Goal: Information Seeking & Learning: Learn about a topic

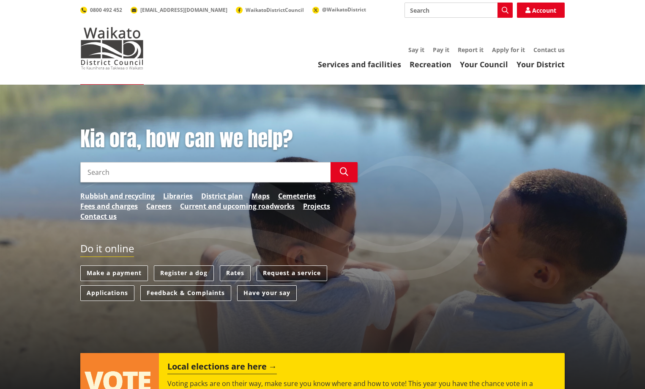
scroll to position [85, 0]
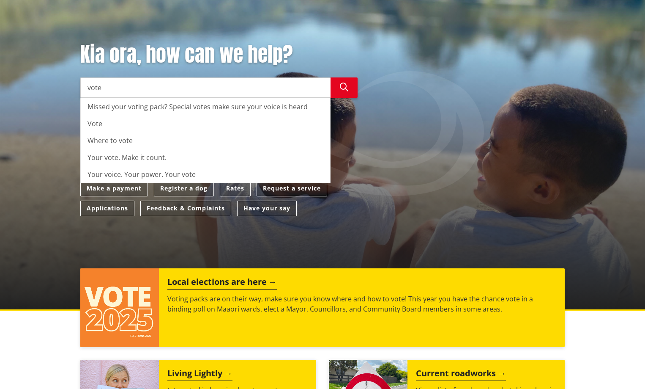
type input "vote"
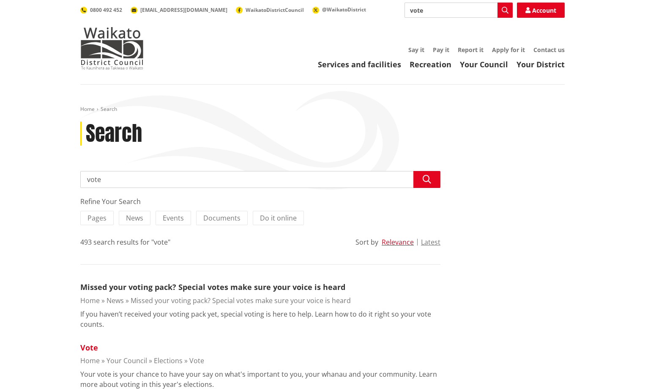
click at [92, 347] on link "Vote" at bounding box center [89, 347] width 18 height 10
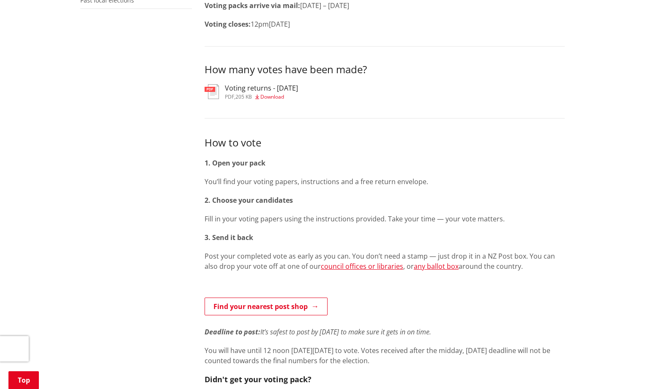
scroll to position [338, 0]
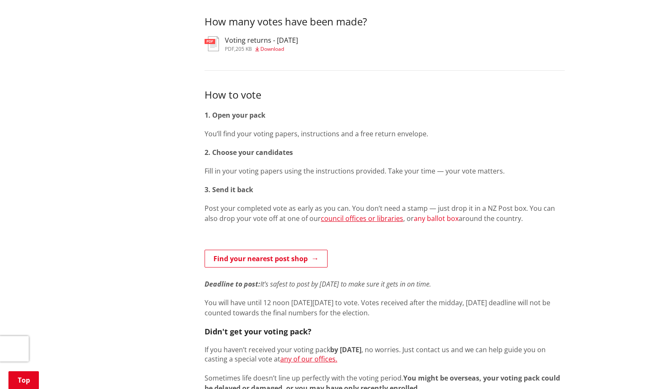
click at [424, 220] on link "any ballot box" at bounding box center [436, 218] width 45 height 9
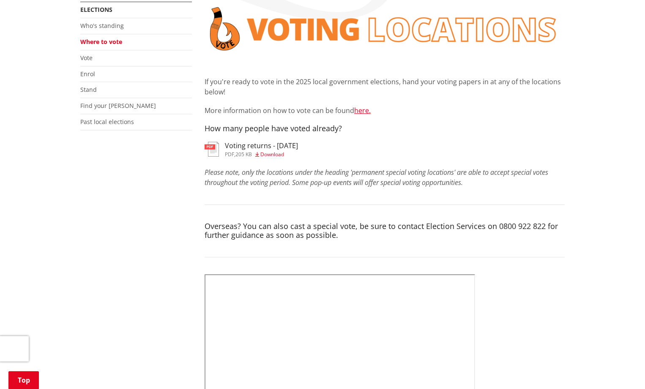
scroll to position [254, 0]
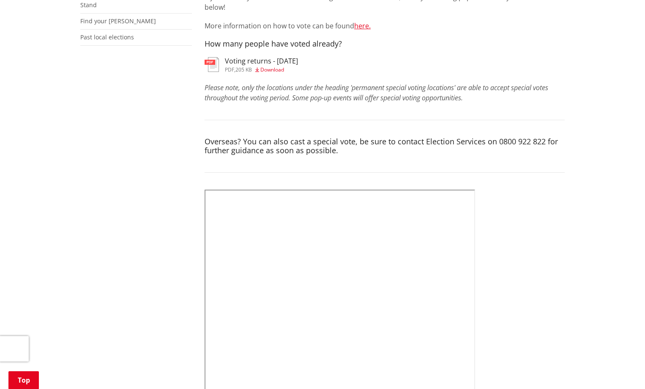
click at [237, 61] on h3 "Voting returns - [DATE]" at bounding box center [261, 61] width 73 height 8
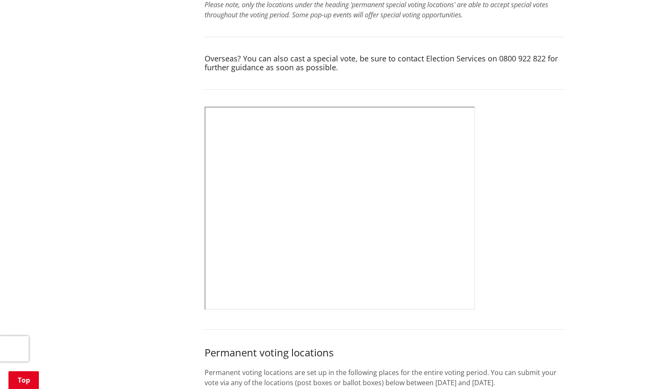
scroll to position [338, 0]
